Goal: Communication & Community: Answer question/provide support

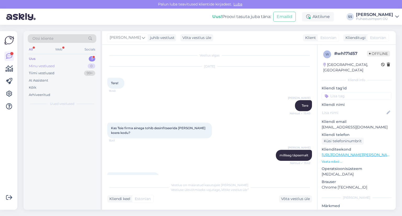
scroll to position [64, 0]
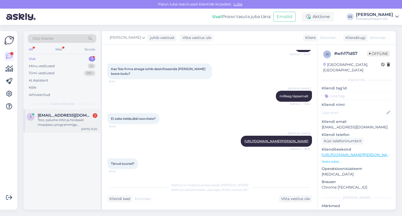
click at [60, 120] on div "Tere, palume infot ja hindasid mopipesu programmiga pesumasinate kohta." at bounding box center [68, 122] width 60 height 9
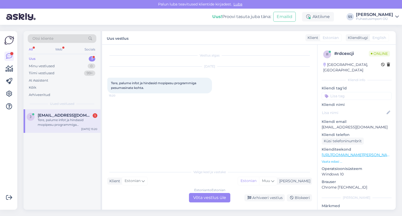
click at [194, 196] on div "Estonian to Estonian Võta vestlus üle" at bounding box center [209, 197] width 41 height 9
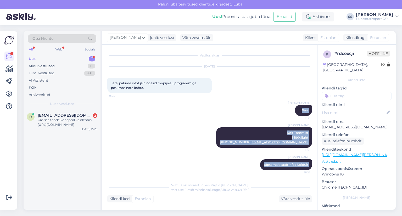
scroll to position [6, 0]
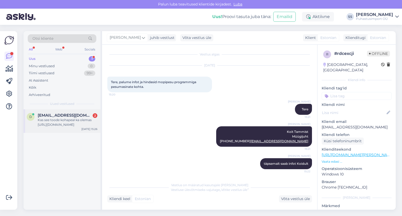
click at [74, 130] on div "d [EMAIL_ADDRESS][DOMAIN_NAME] 2 Kas see toode kohapeal ka olemas [URL][DOMAIN_…" at bounding box center [62, 121] width 77 height 24
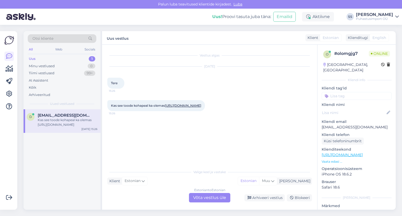
click at [218, 197] on div "Estonian to Estonian Võta vestlus üle" at bounding box center [209, 197] width 41 height 9
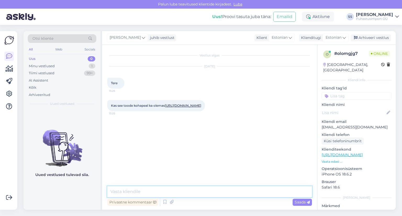
click at [216, 196] on textarea at bounding box center [209, 191] width 204 height 11
type textarea "Tere"
type textarea "Jah see toode olemas meil kohapeal esinduses"
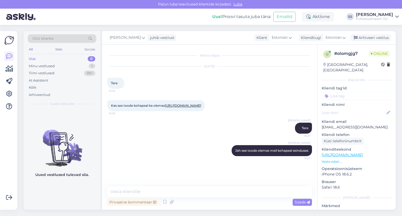
click at [173, 107] on link "[URL][DOMAIN_NAME]" at bounding box center [183, 106] width 36 height 4
click at [199, 186] on textarea at bounding box center [209, 191] width 204 height 11
type textarea "O"
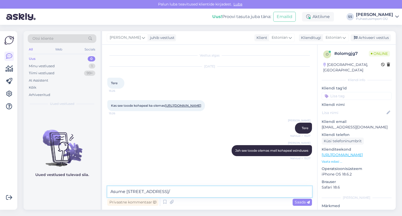
type textarea "Asume Kadaka tee 3/2"
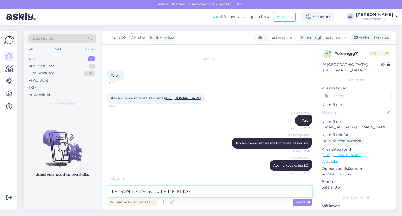
type textarea "[PERSON_NAME] avatud E-R 8.00-17.00"
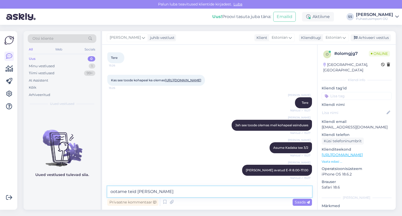
type textarea "ootame teid [PERSON_NAME]"
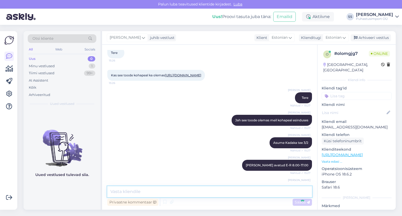
scroll to position [53, 0]
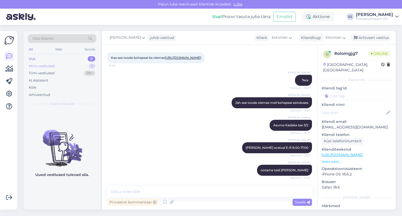
click at [94, 69] on div "Minu vestlused 1" at bounding box center [62, 65] width 68 height 7
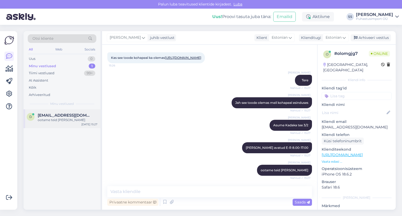
click at [85, 114] on div "[EMAIL_ADDRESS][DOMAIN_NAME]" at bounding box center [68, 115] width 60 height 5
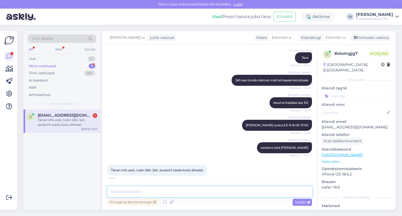
click at [193, 195] on textarea at bounding box center [209, 191] width 204 height 11
type textarea "Super"
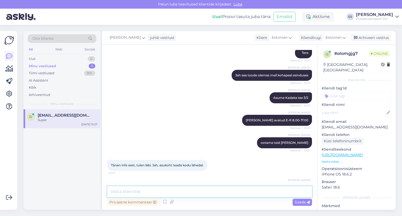
scroll to position [98, 0]
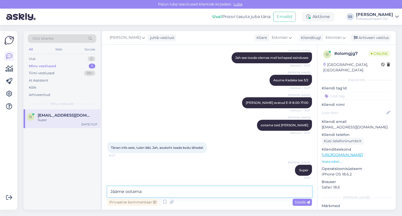
type textarea "Jääme ootama!"
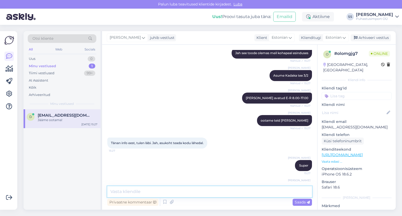
scroll to position [120, 0]
